Goal: Information Seeking & Learning: Learn about a topic

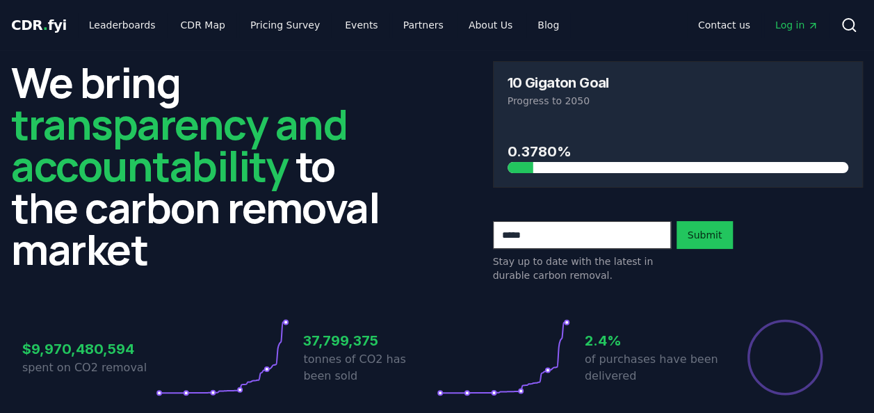
click at [849, 26] on icon at bounding box center [849, 25] width 17 height 17
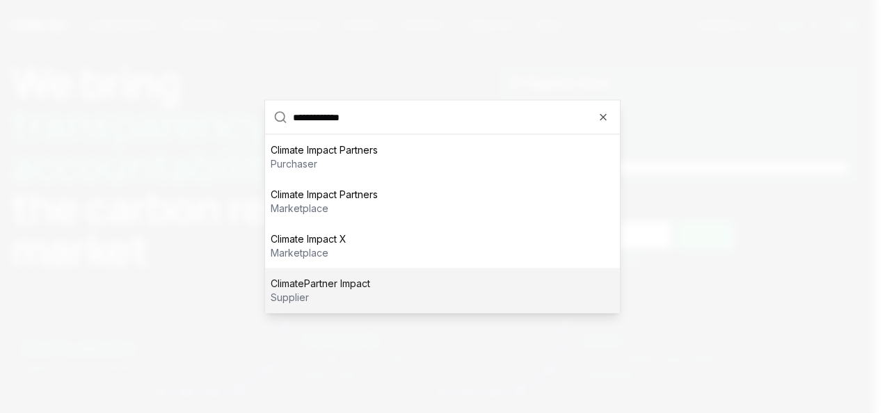
type input "**********"
click at [417, 307] on div "ClimatePartner Impact supplier" at bounding box center [442, 290] width 355 height 45
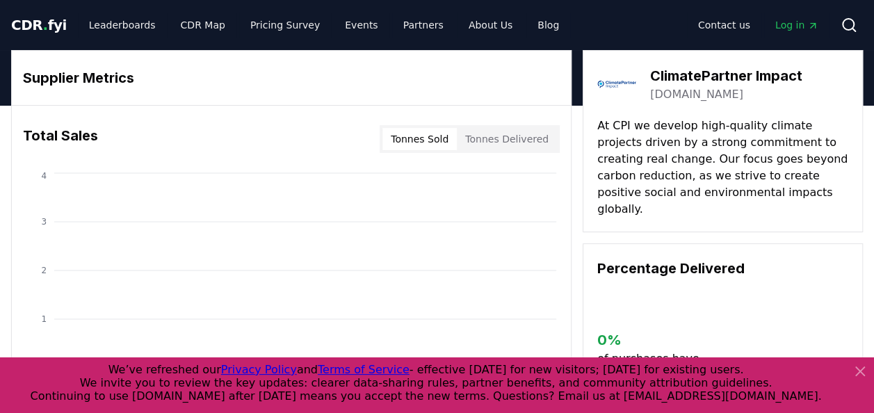
click at [510, 144] on button "Tonnes Delivered" at bounding box center [507, 139] width 100 height 22
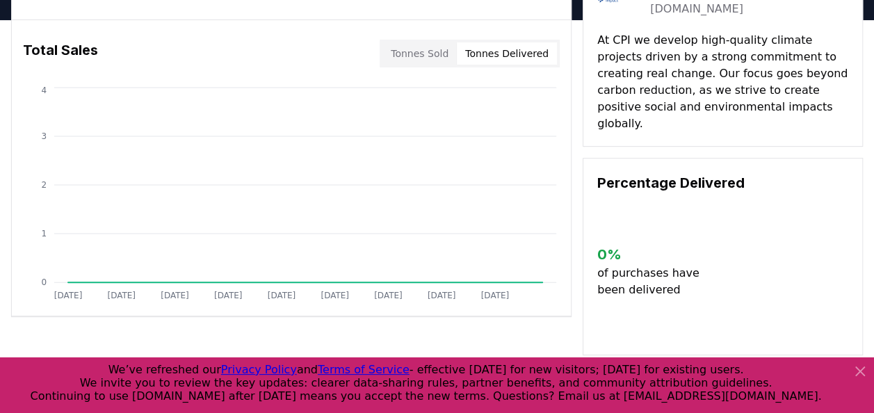
scroll to position [85, 0]
click at [445, 48] on button "Tonnes Sold" at bounding box center [419, 54] width 74 height 22
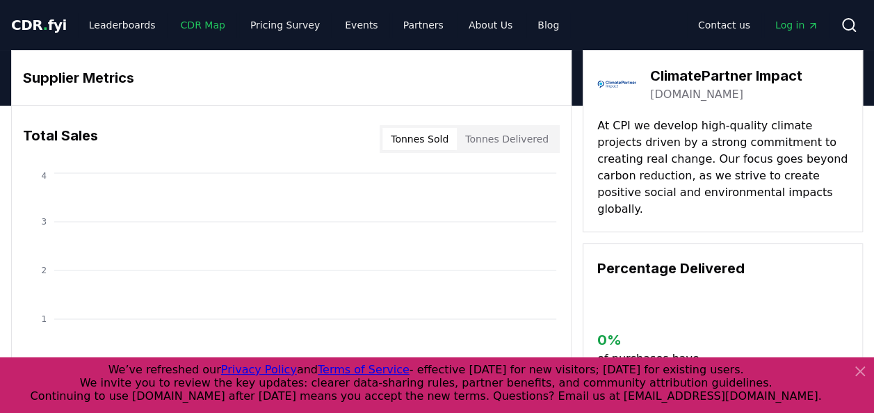
click at [204, 31] on link "CDR Map" at bounding box center [203, 25] width 67 height 25
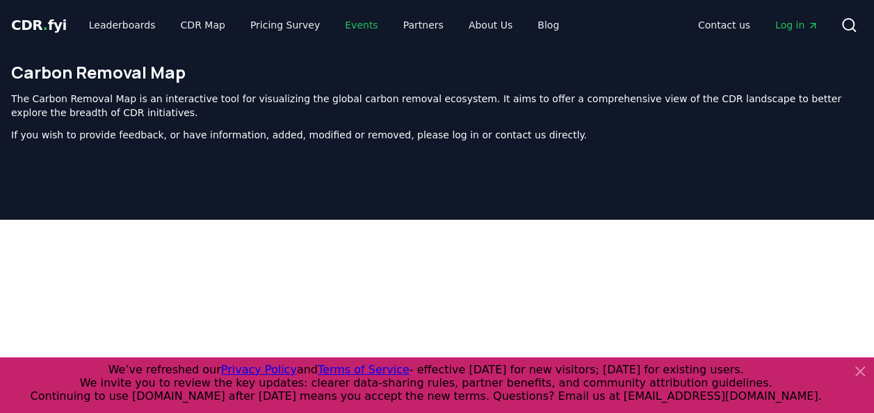
click at [346, 26] on link "Events" at bounding box center [361, 25] width 55 height 25
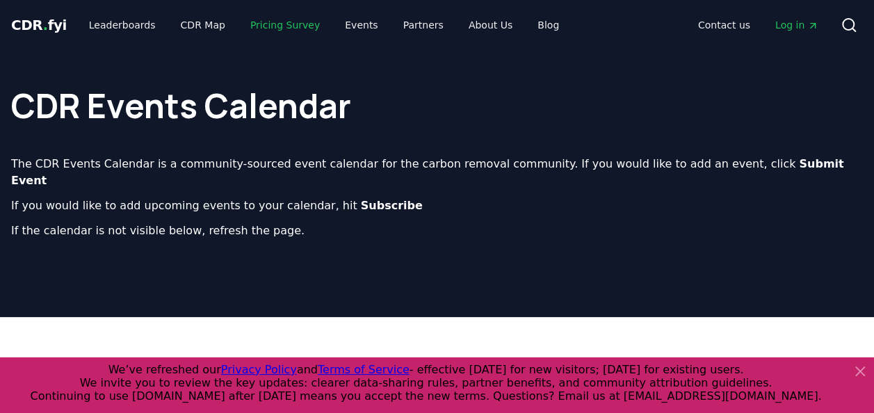
click at [282, 21] on link "Pricing Survey" at bounding box center [285, 25] width 92 height 25
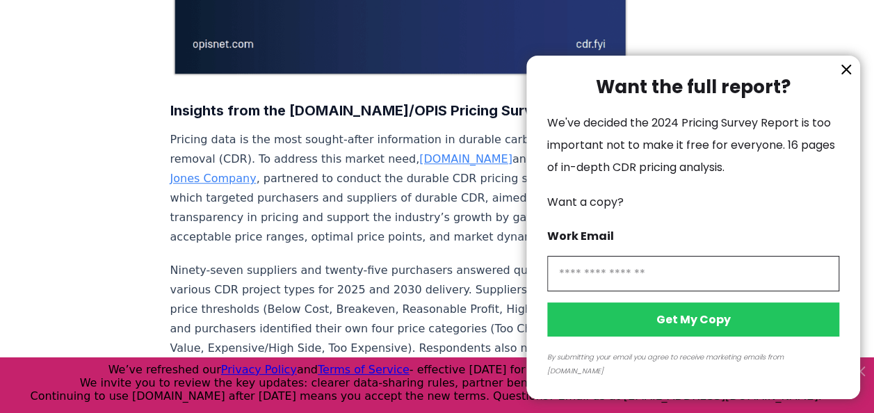
scroll to position [419, 0]
click at [846, 78] on icon "information" at bounding box center [846, 69] width 17 height 17
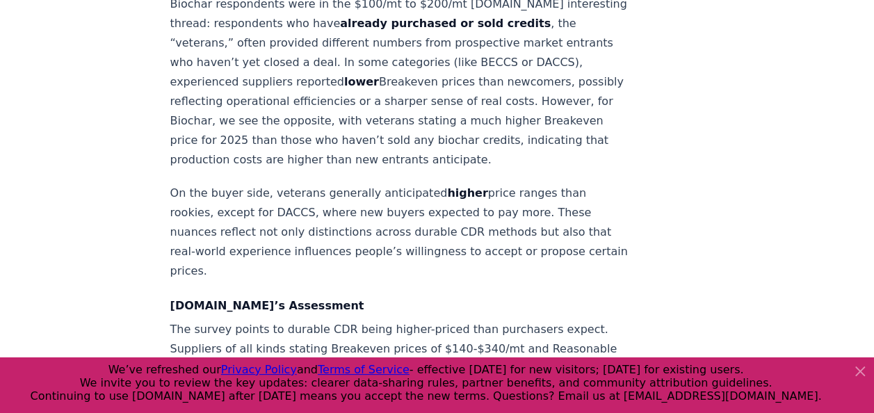
scroll to position [1913, 0]
